Goal: Information Seeking & Learning: Learn about a topic

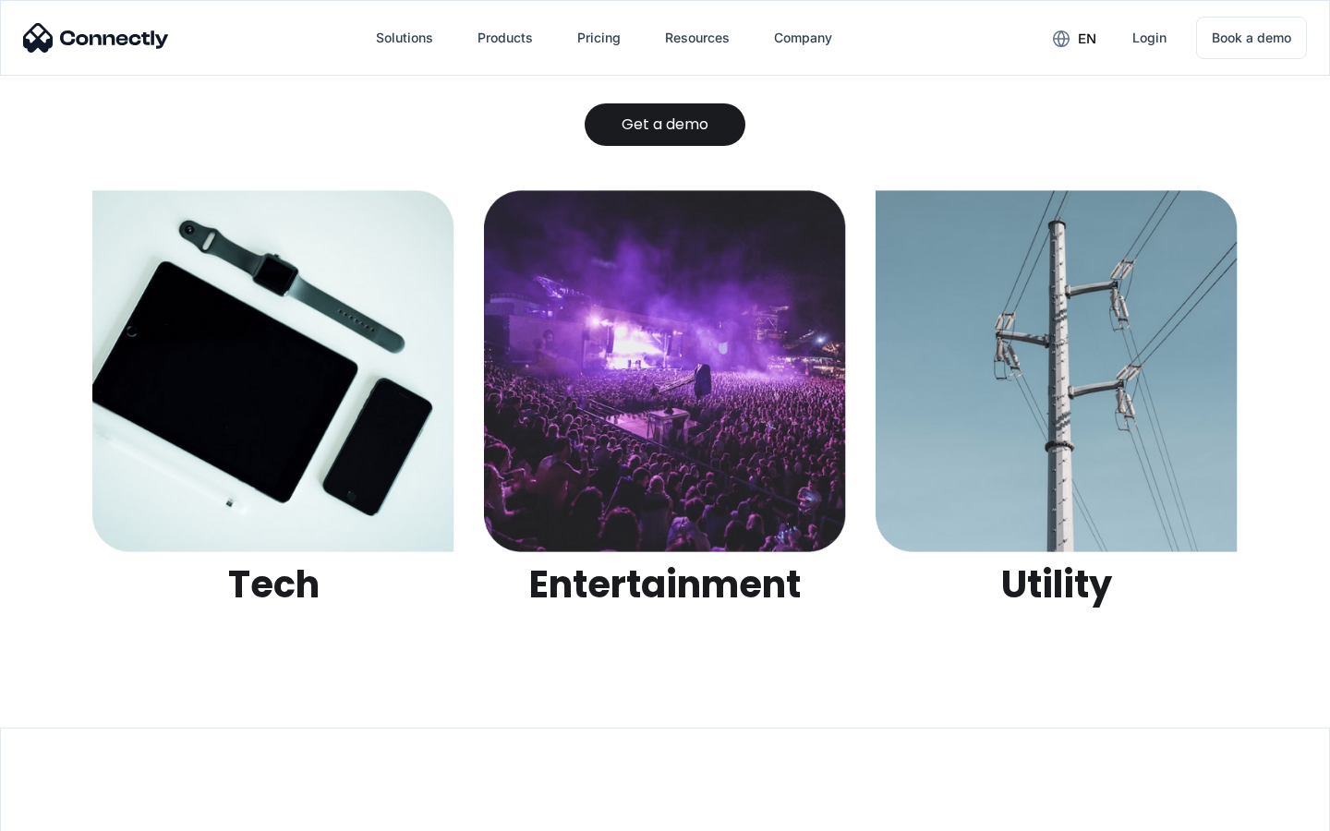
scroll to position [5829, 0]
